Goal: Task Accomplishment & Management: Complete application form

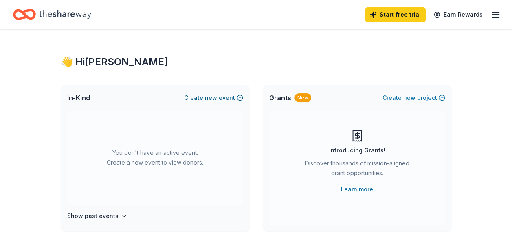
click at [220, 98] on button "Create new event" at bounding box center [213, 98] width 59 height 10
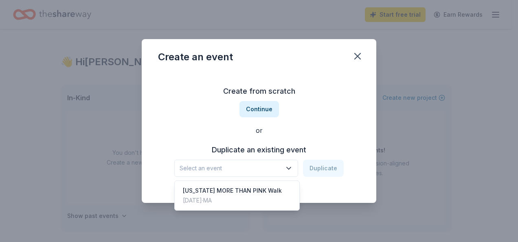
click at [289, 166] on icon "button" at bounding box center [289, 168] width 8 height 8
click at [278, 191] on div "[US_STATE] MORE THAN PINK Walk" at bounding box center [232, 191] width 99 height 10
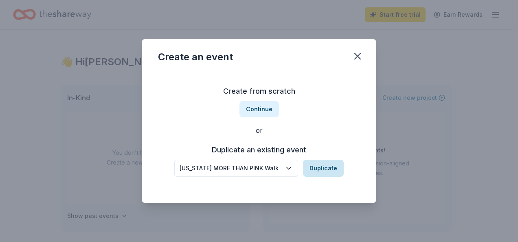
click at [325, 166] on button "Duplicate" at bounding box center [323, 168] width 41 height 17
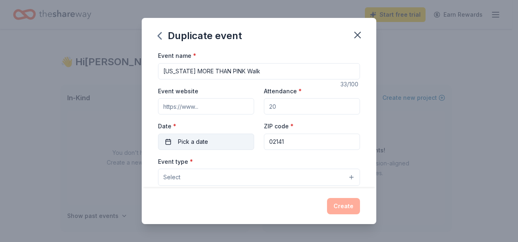
click at [217, 140] on button "Pick a date" at bounding box center [206, 142] width 96 height 16
drag, startPoint x: 287, startPoint y: 24, endPoint x: 290, endPoint y: 42, distance: 18.9
click at [291, 42] on div "Duplicate event" at bounding box center [259, 34] width 234 height 33
click at [237, 147] on button "Pick a date" at bounding box center [206, 142] width 96 height 16
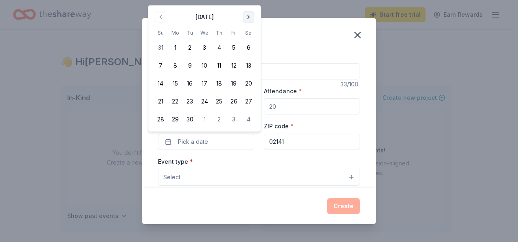
click at [247, 17] on button "Go to next month" at bounding box center [248, 16] width 11 height 11
click at [248, 85] on button "18" at bounding box center [248, 83] width 15 height 15
click at [304, 142] on input "02141" at bounding box center [312, 142] width 96 height 16
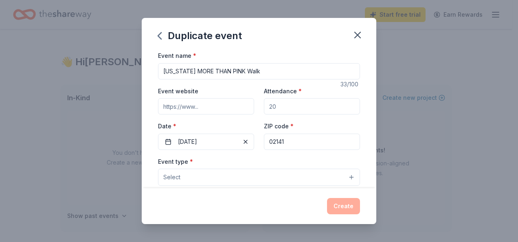
drag, startPoint x: 304, startPoint y: 142, endPoint x: 263, endPoint y: 142, distance: 40.7
click at [264, 142] on input "02141" at bounding box center [312, 142] width 96 height 16
type input "0"
click at [295, 104] on input "Attendance *" at bounding box center [312, 106] width 96 height 16
drag, startPoint x: 288, startPoint y: 103, endPoint x: 264, endPoint y: 109, distance: 24.8
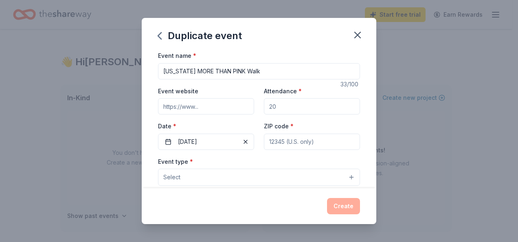
click at [264, 109] on input "Attendance *" at bounding box center [312, 106] width 96 height 16
drag, startPoint x: 267, startPoint y: 107, endPoint x: 274, endPoint y: 107, distance: 6.2
click at [274, 107] on input "Attendance *" at bounding box center [312, 106] width 96 height 16
click at [209, 175] on button "Select" at bounding box center [259, 177] width 202 height 17
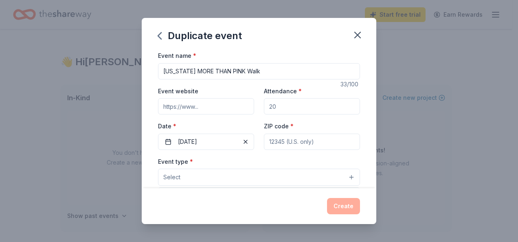
click at [291, 105] on div "Event name * [US_STATE] MORE THAN PINK Walk 33 /100 Event website Attendance * …" at bounding box center [259, 238] width 202 height 376
click at [269, 106] on input "Attendance *" at bounding box center [312, 106] width 96 height 16
type input "1000"
click at [275, 144] on input "ZIP code *" at bounding box center [312, 142] width 96 height 16
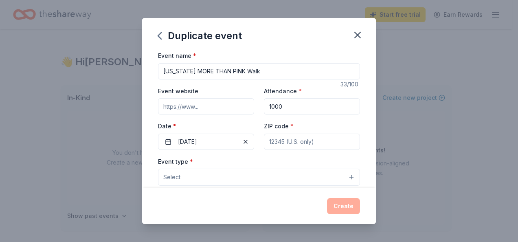
click at [275, 144] on input "ZIP code *" at bounding box center [312, 142] width 96 height 16
type input "02446"
click at [250, 175] on button "Select" at bounding box center [259, 177] width 202 height 17
click at [346, 175] on button "Select" at bounding box center [259, 177] width 202 height 17
click at [341, 177] on button "Select" at bounding box center [259, 177] width 202 height 17
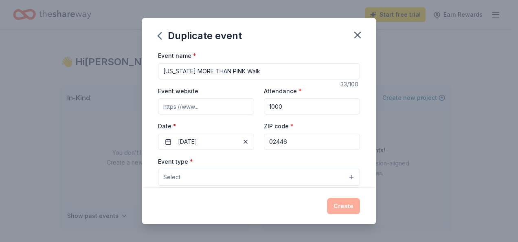
click at [345, 177] on button "Select" at bounding box center [259, 177] width 202 height 17
click at [325, 177] on button "Select" at bounding box center [259, 177] width 202 height 17
click at [184, 177] on button "Select" at bounding box center [259, 177] width 202 height 17
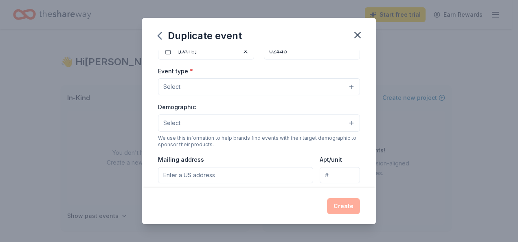
scroll to position [98, 0]
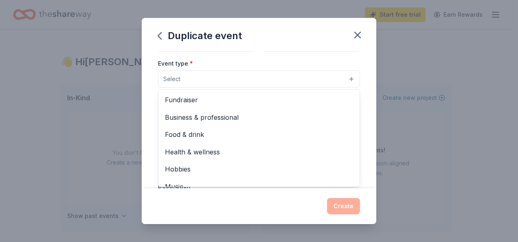
click at [346, 77] on button "Select" at bounding box center [259, 78] width 202 height 17
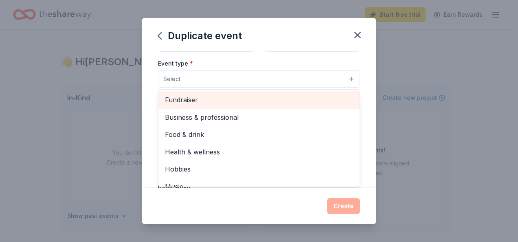
click at [198, 97] on span "Fundraiser" at bounding box center [259, 99] width 188 height 11
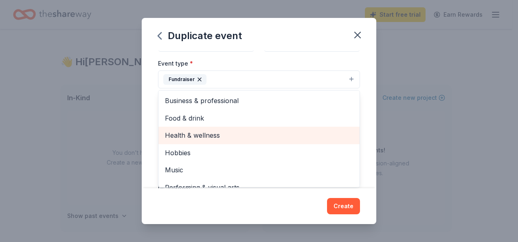
click at [216, 133] on span "Health & wellness" at bounding box center [259, 135] width 188 height 11
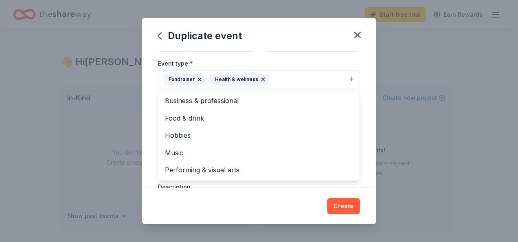
scroll to position [138, 0]
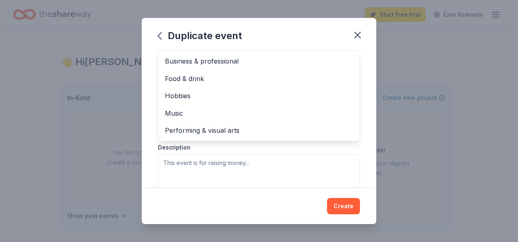
click at [365, 140] on div "Event name * [US_STATE] MORE THAN PINK Walk 33 /100 Event website Attendance * …" at bounding box center [259, 119] width 234 height 138
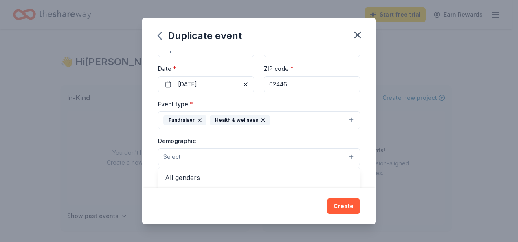
click at [215, 156] on button "Select" at bounding box center [259, 156] width 202 height 17
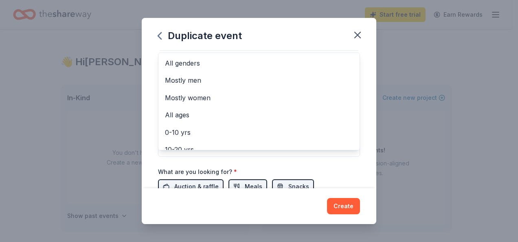
scroll to position [173, 0]
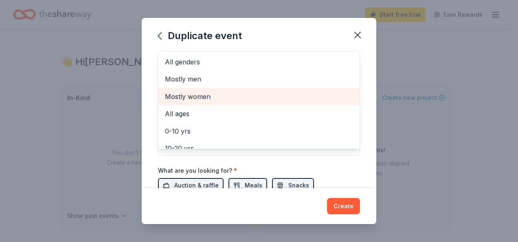
click at [195, 93] on span "Mostly women" at bounding box center [259, 96] width 188 height 11
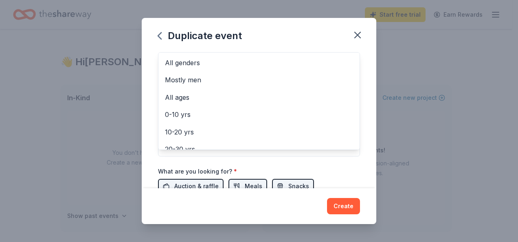
click at [380, 81] on div "Duplicate event Event name * [US_STATE] MORE THAN PINK Walk 33 /100 Event websi…" at bounding box center [259, 121] width 518 height 242
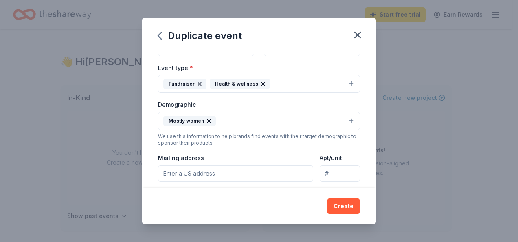
click at [345, 118] on button "Mostly women" at bounding box center [259, 121] width 202 height 18
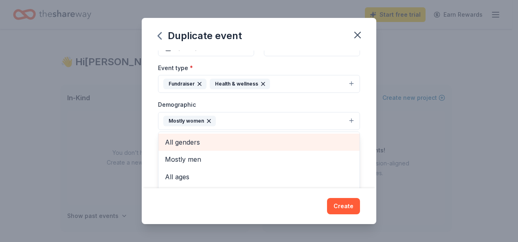
click at [186, 142] on span "All genders" at bounding box center [259, 142] width 188 height 11
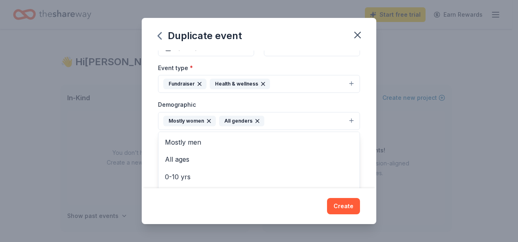
click at [365, 143] on div "Event name * [US_STATE] MORE THAN PINK Walk 33 /100 Event website Attendance * …" at bounding box center [259, 119] width 234 height 138
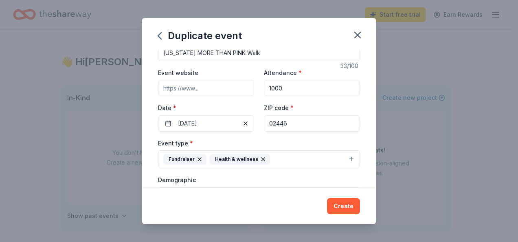
scroll to position [0, 0]
